Goal: Task Accomplishment & Management: Manage account settings

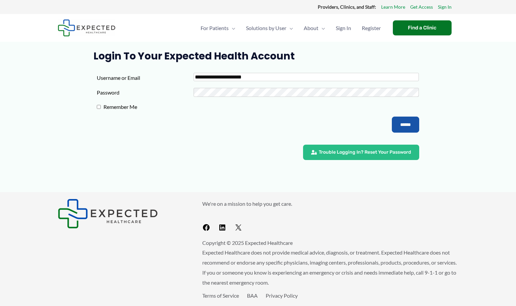
type input "**********"
click at [404, 124] on input "******" at bounding box center [405, 124] width 27 height 16
click at [398, 125] on input "******" at bounding box center [405, 124] width 27 height 16
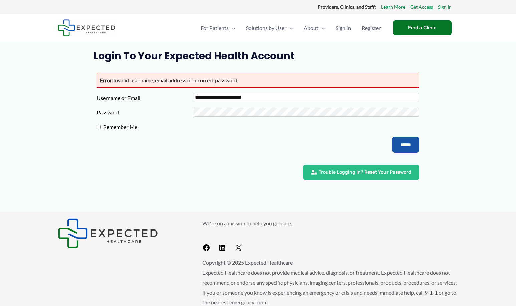
type input "**********"
click at [443, 6] on link "Sign In" at bounding box center [445, 7] width 14 height 9
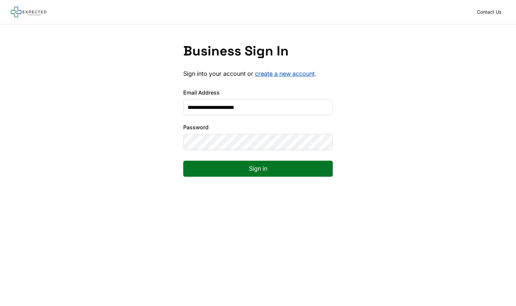
type input "**********"
click at [258, 168] on button "Sign in" at bounding box center [257, 168] width 149 height 16
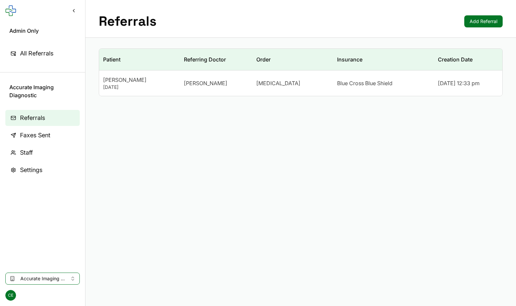
click at [123, 89] on div "August 15, 1984" at bounding box center [139, 87] width 73 height 7
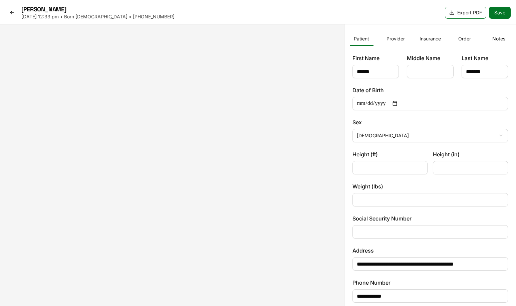
click at [14, 15] on icon at bounding box center [11, 12] width 5 height 5
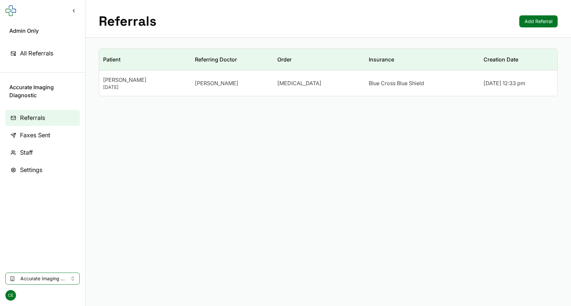
click at [218, 78] on td "Dr. Motasem Refaat" at bounding box center [232, 83] width 82 height 26
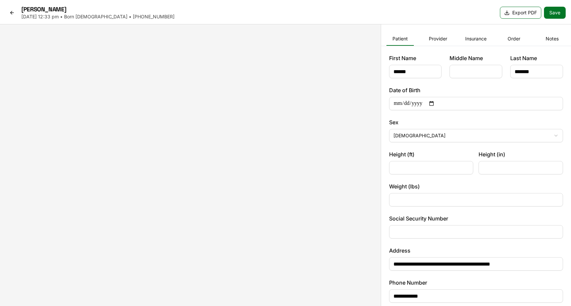
click at [9, 12] on link at bounding box center [11, 12] width 13 height 11
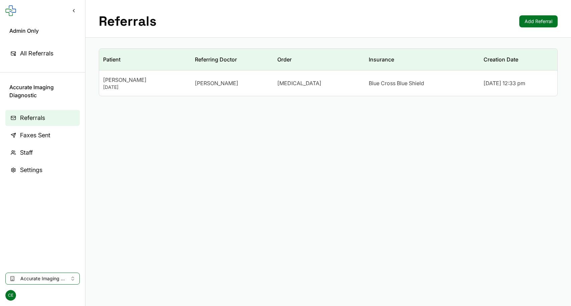
click at [144, 86] on div "August 15, 1984" at bounding box center [145, 87] width 84 height 7
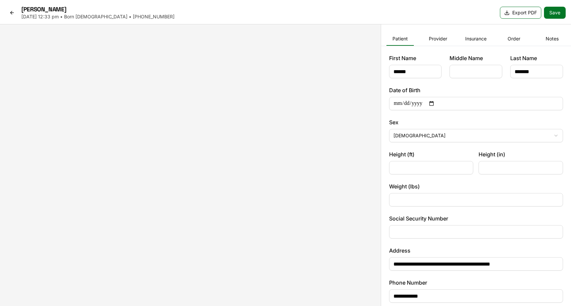
click at [11, 11] on icon at bounding box center [11, 12] width 5 height 5
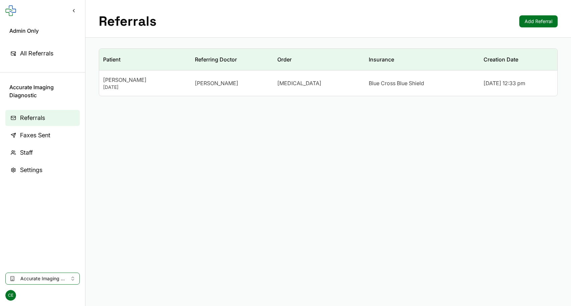
click at [31, 138] on span "Faxes Sent" at bounding box center [35, 134] width 30 height 9
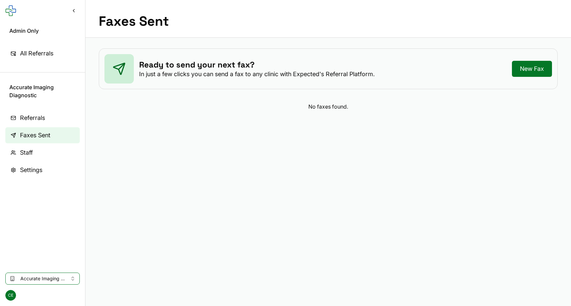
click at [40, 117] on span "Referrals" at bounding box center [32, 117] width 25 height 9
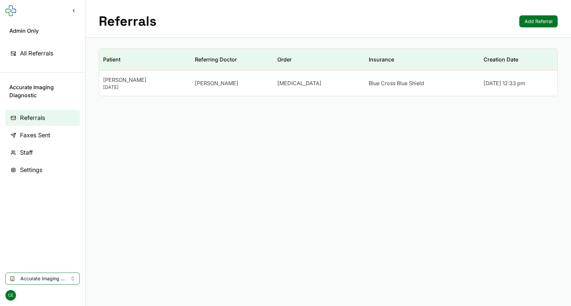
click at [209, 79] on td "Dr. Motasem Refaat" at bounding box center [232, 83] width 82 height 26
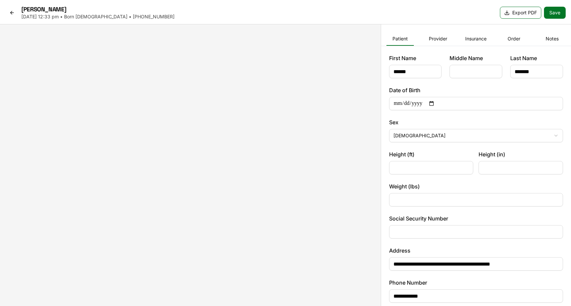
click at [13, 12] on icon at bounding box center [11, 12] width 5 height 5
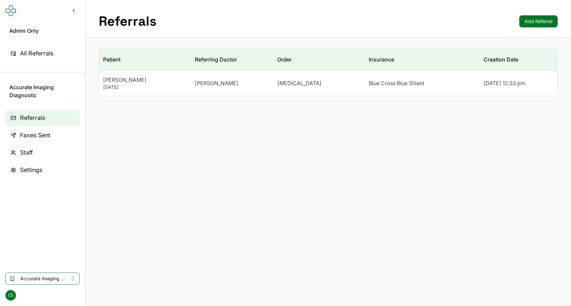
click at [35, 137] on span "Faxes Sent" at bounding box center [35, 134] width 30 height 9
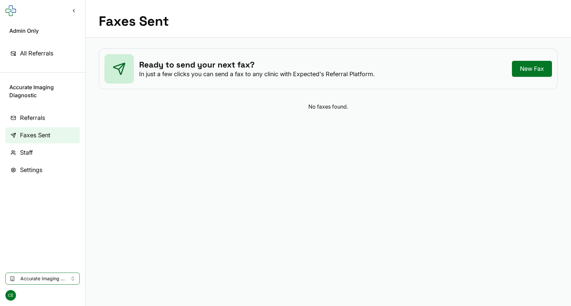
click at [31, 153] on span "Staff" at bounding box center [26, 152] width 13 height 9
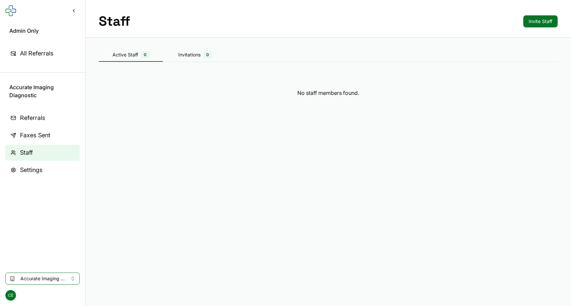
click at [28, 173] on span "Settings" at bounding box center [31, 169] width 22 height 9
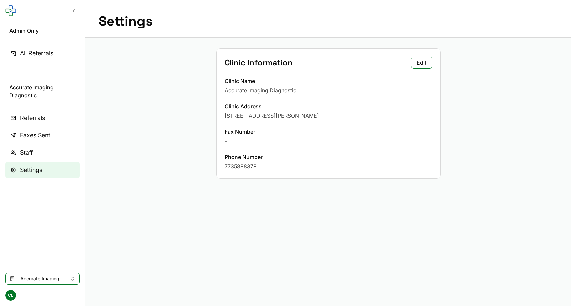
click at [415, 61] on button "Edit" at bounding box center [421, 63] width 21 height 12
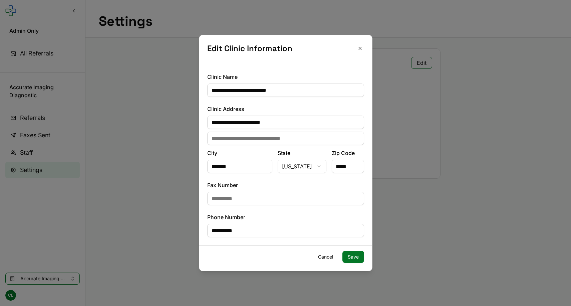
click at [327, 258] on button "Cancel" at bounding box center [326, 257] width 26 height 12
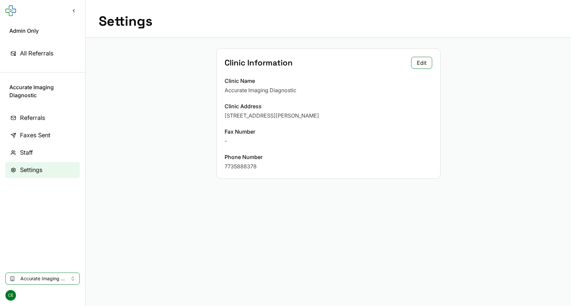
click at [103, 95] on div "Clinic Information Edit Clinic Name Accurate Imaging Diagnostic Clinic Address …" at bounding box center [327, 113] width 485 height 151
click at [45, 117] on link "Referrals" at bounding box center [42, 118] width 74 height 16
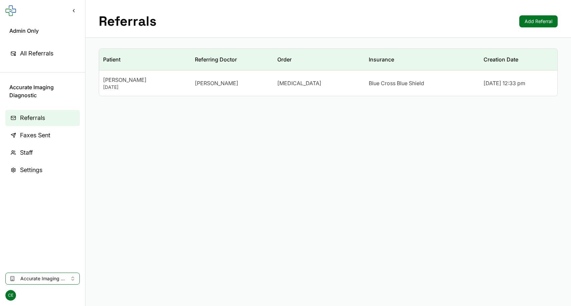
click at [38, 43] on nav "All Referrals" at bounding box center [42, 56] width 85 height 32
click at [38, 53] on span "All Referrals" at bounding box center [36, 53] width 33 height 9
